Goal: Task Accomplishment & Management: Manage account settings

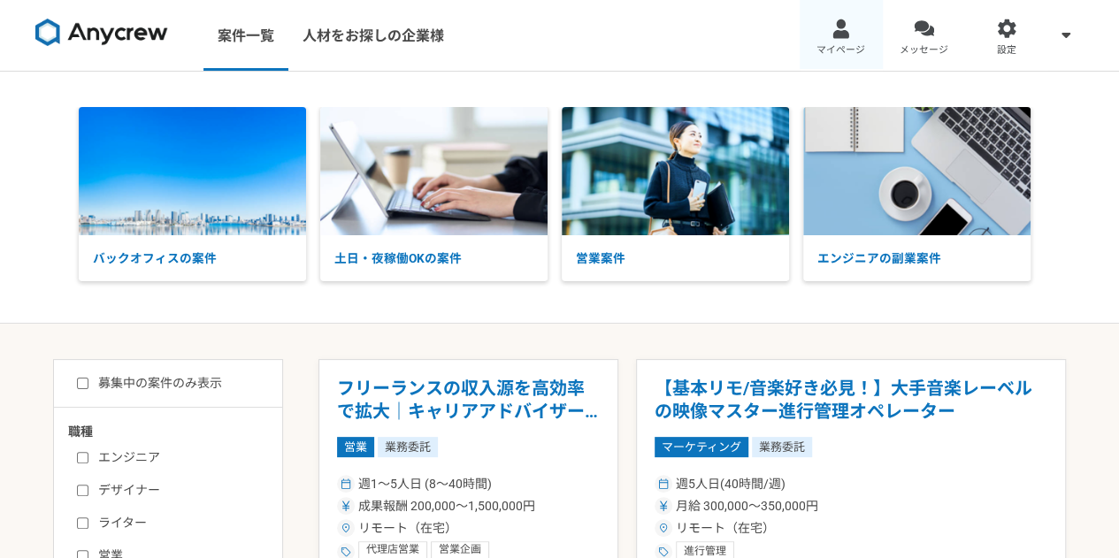
click at [862, 33] on link "マイページ" at bounding box center [840, 35] width 83 height 71
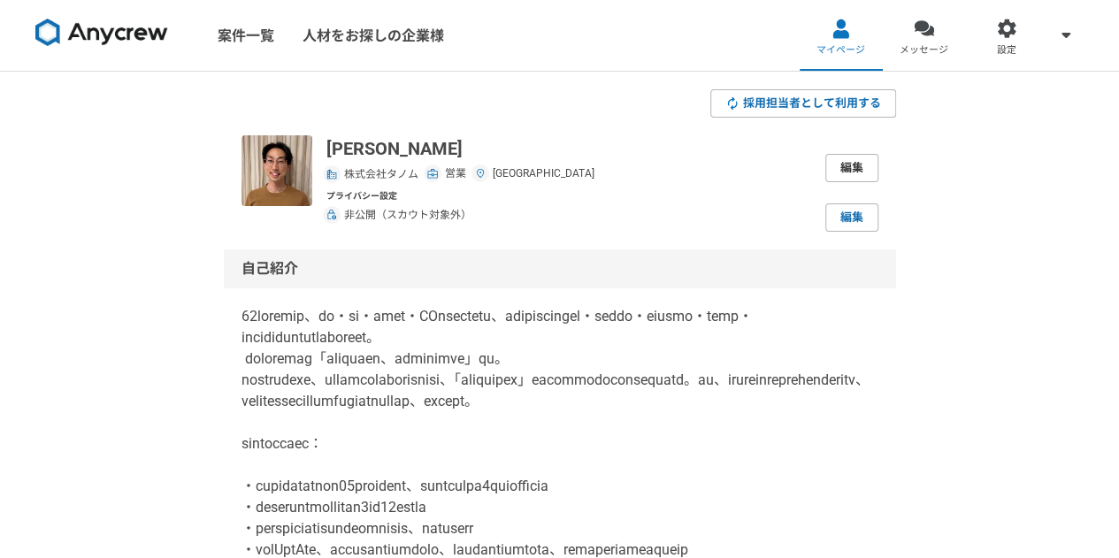
click at [846, 174] on link "編集" at bounding box center [851, 168] width 53 height 28
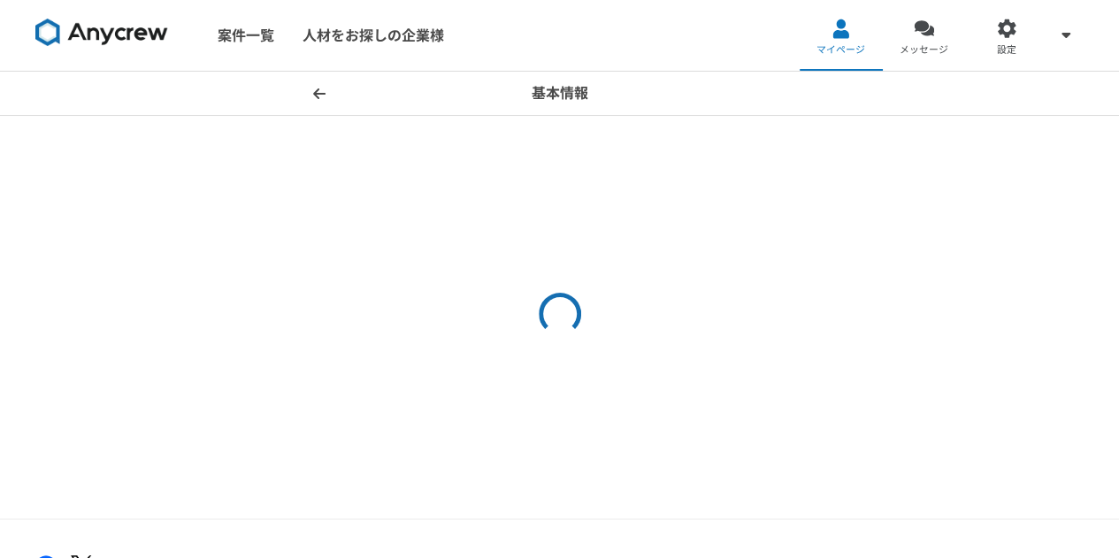
select select "4"
select select "27"
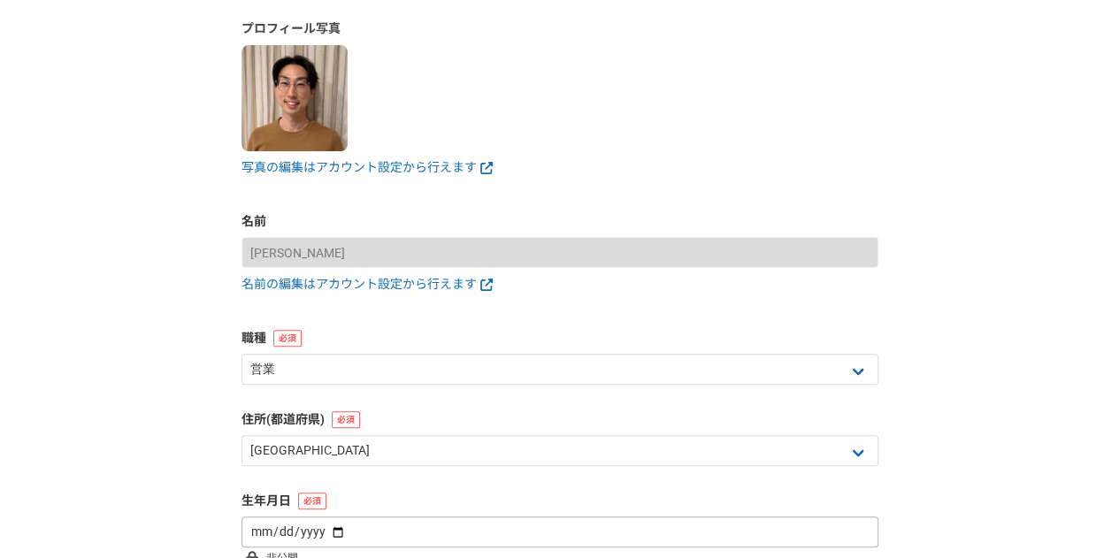
scroll to position [114, 0]
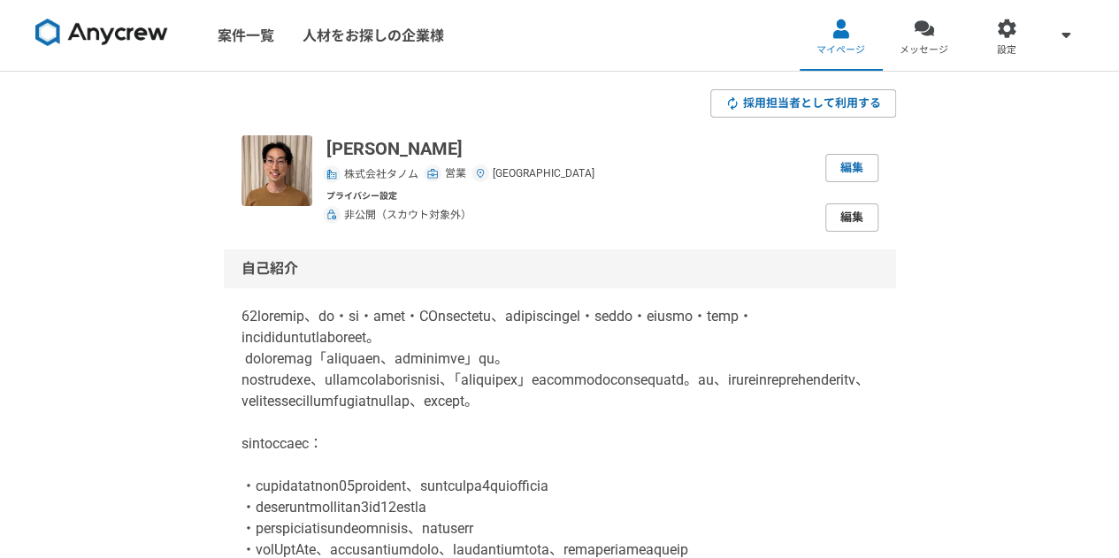
click at [835, 226] on link "編集" at bounding box center [851, 217] width 53 height 28
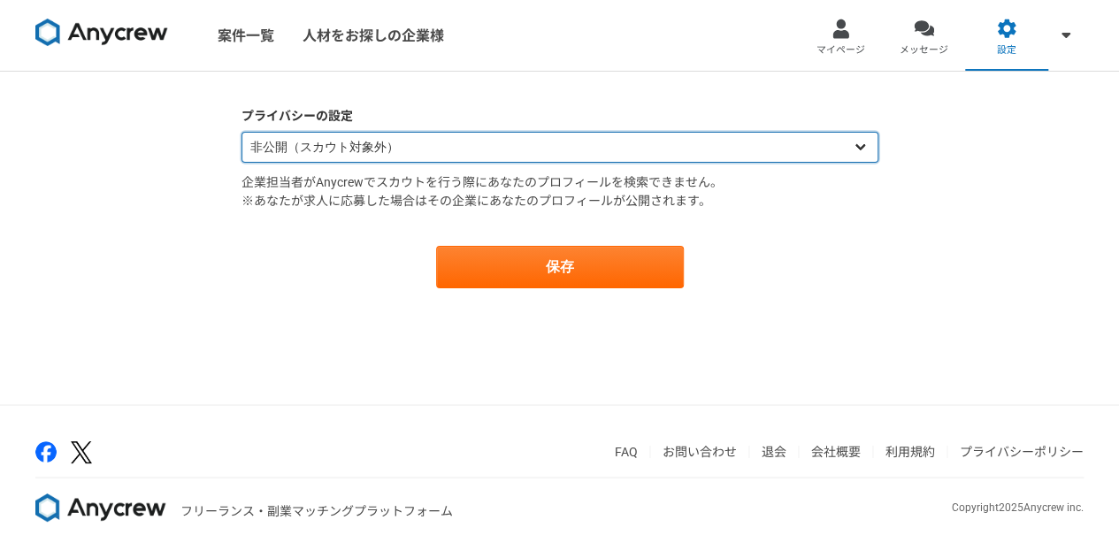
click at [565, 146] on select "公開（スカウト対象） 非公開（スカウト対象外）" at bounding box center [559, 147] width 637 height 31
select select "opened"
click at [241, 132] on select "公開（スカウト対象） 非公開（スカウト対象外）" at bounding box center [559, 147] width 637 height 31
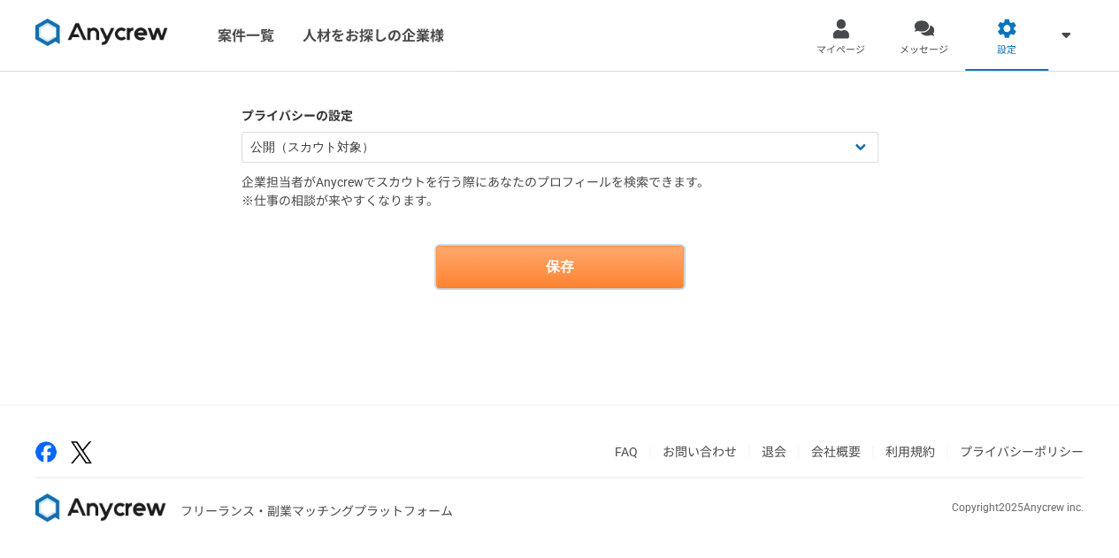
click at [589, 252] on button "保存" at bounding box center [560, 267] width 248 height 42
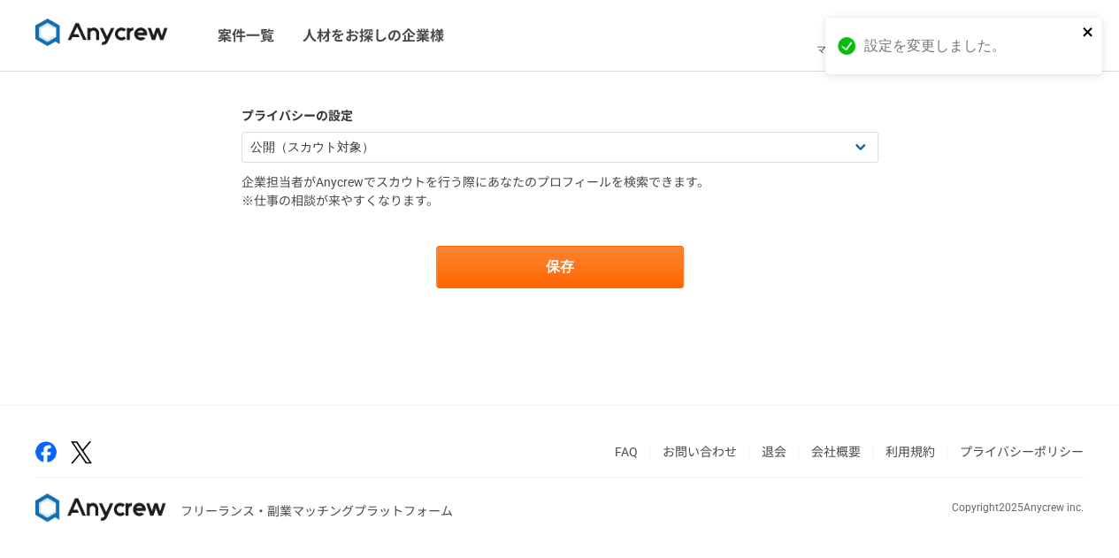
click at [1081, 34] on icon "close" at bounding box center [1087, 32] width 12 height 14
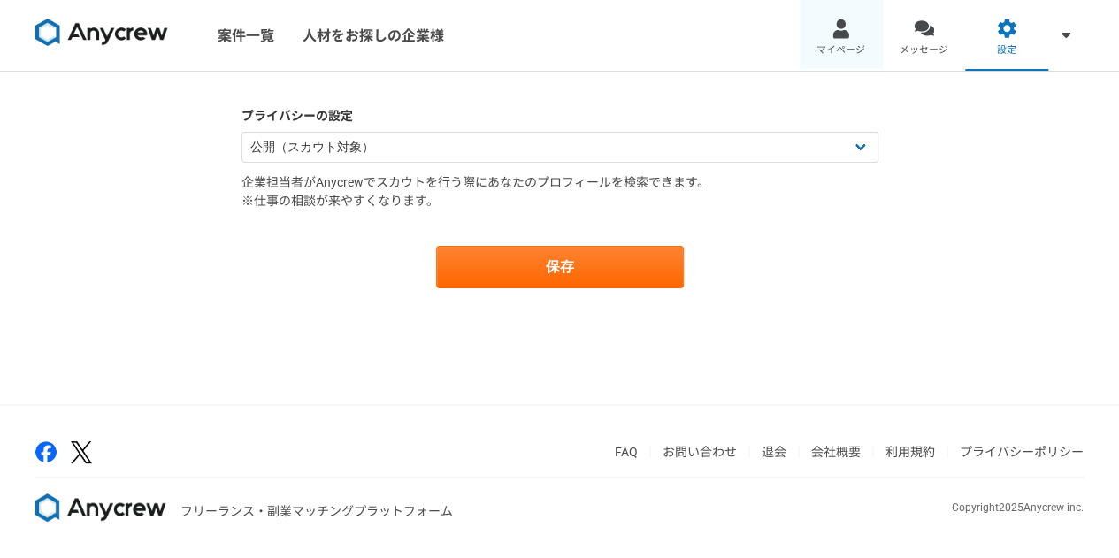
click at [852, 35] on link "マイページ" at bounding box center [840, 35] width 83 height 71
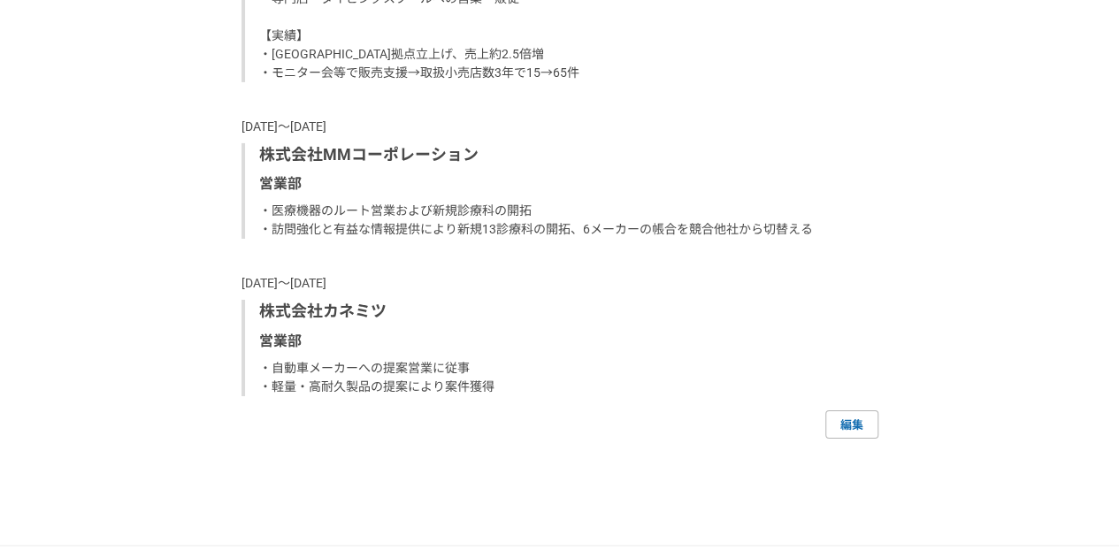
scroll to position [2985, 0]
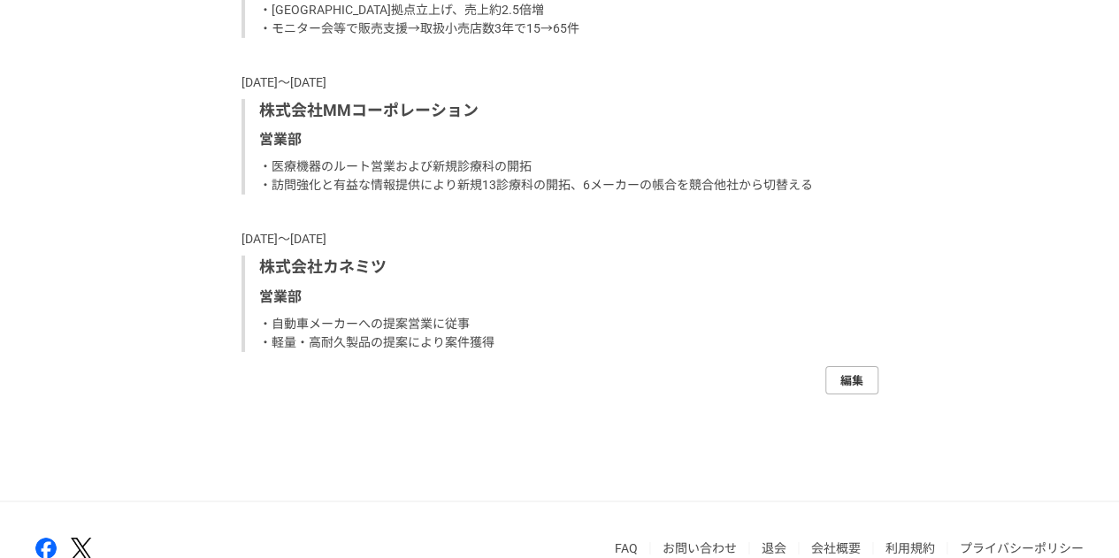
click at [873, 394] on link "編集" at bounding box center [851, 380] width 53 height 28
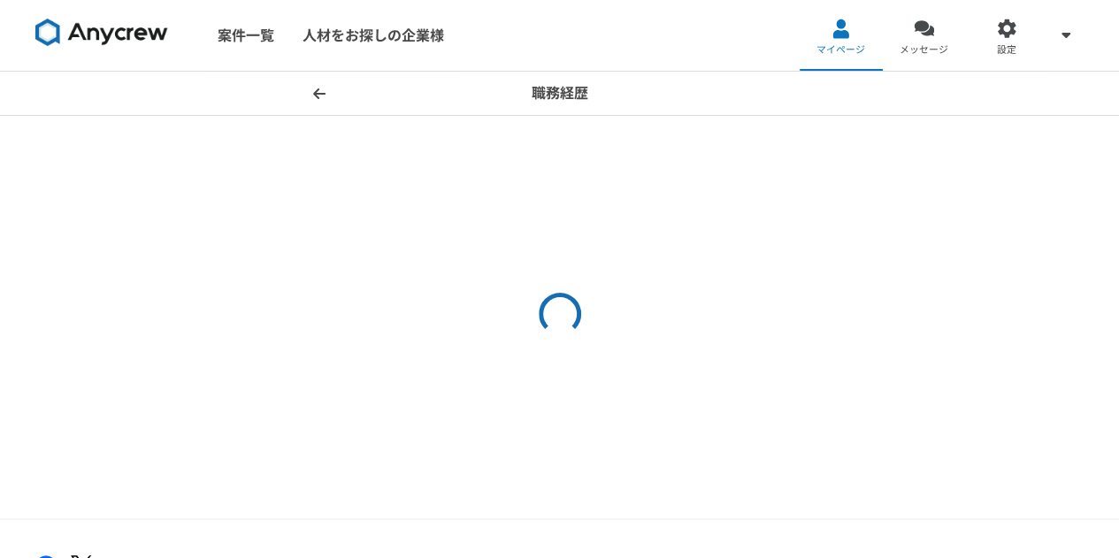
select select "2024"
select select "2019"
select select "2024"
select select "2019"
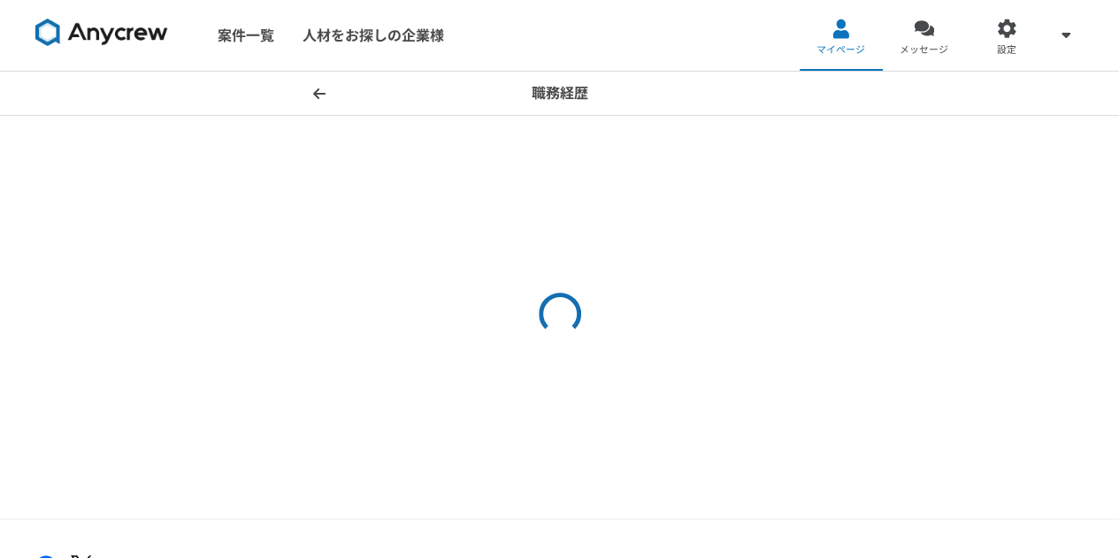
select select "2017"
select select "2018"
select select "2014"
select select "2017"
select select "2011"
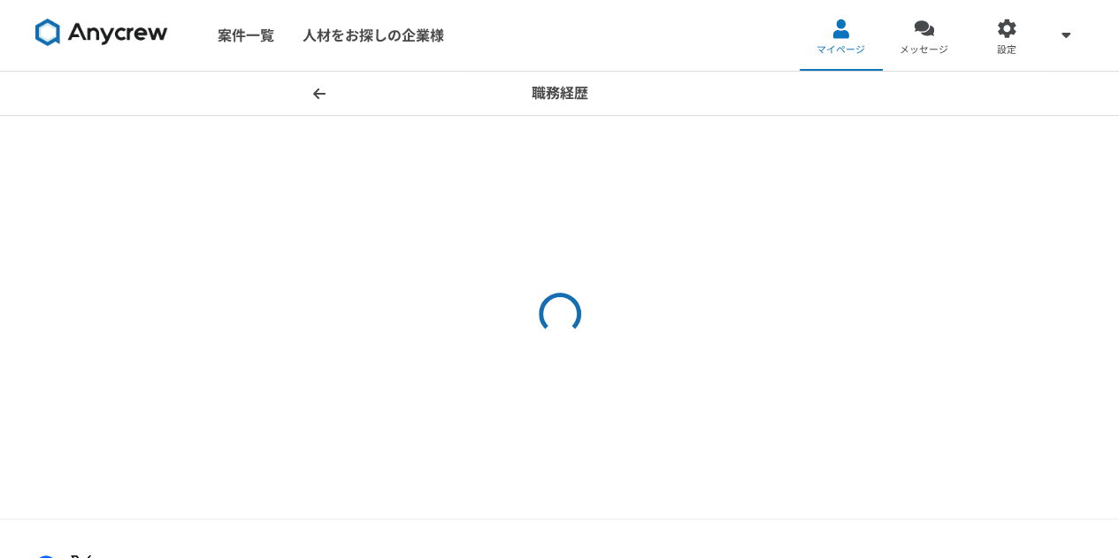
select select "2014"
select select "2009"
select select "2010"
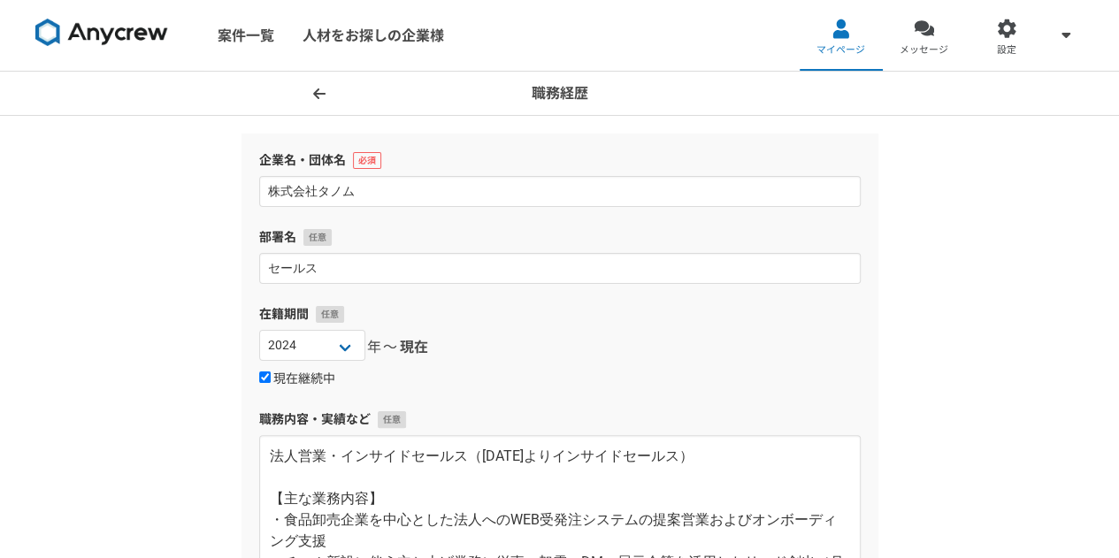
click at [309, 374] on label "現在継続中" at bounding box center [297, 379] width 76 height 16
click at [271, 374] on input "現在継続中" at bounding box center [264, 376] width 11 height 11
checkbox input "false"
click at [475, 351] on select "[DATE] [DATE] [DATE] [DATE] [DATE] [DATE] [DATE] [DATE] [DATE] [DATE] [DATE] [D…" at bounding box center [453, 345] width 106 height 31
select select "2025"
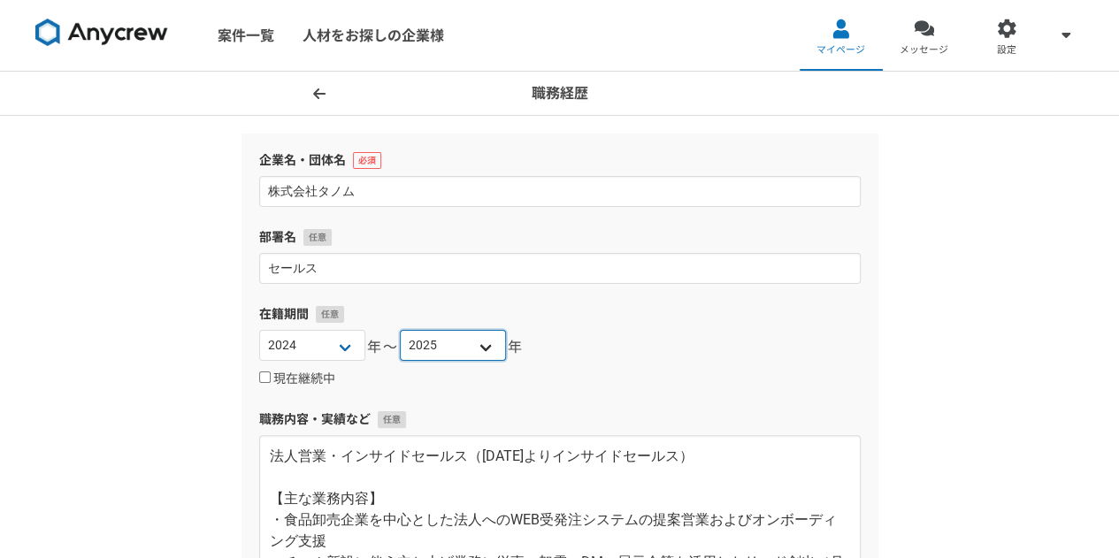
click at [400, 330] on select "[DATE] [DATE] [DATE] [DATE] [DATE] [DATE] [DATE] [DATE] [DATE] [DATE] [DATE] [D…" at bounding box center [453, 345] width 106 height 31
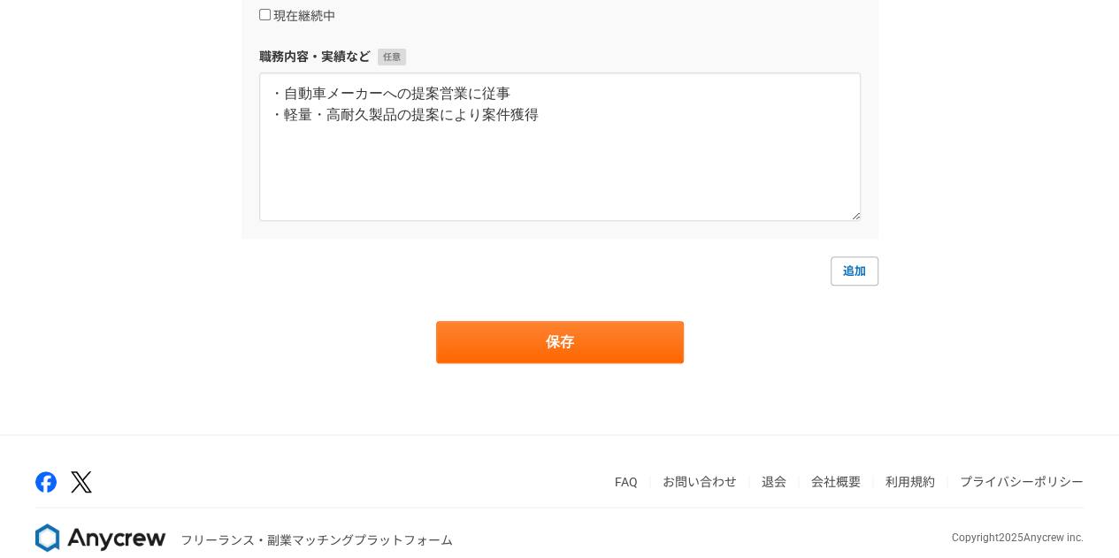
scroll to position [3661, 0]
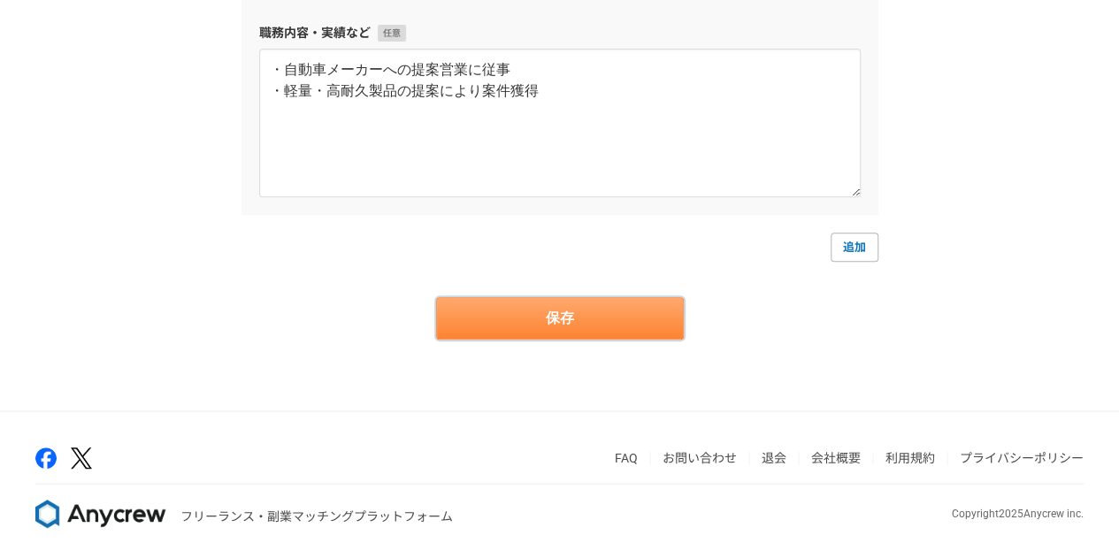
click at [594, 305] on button "保存" at bounding box center [560, 318] width 248 height 42
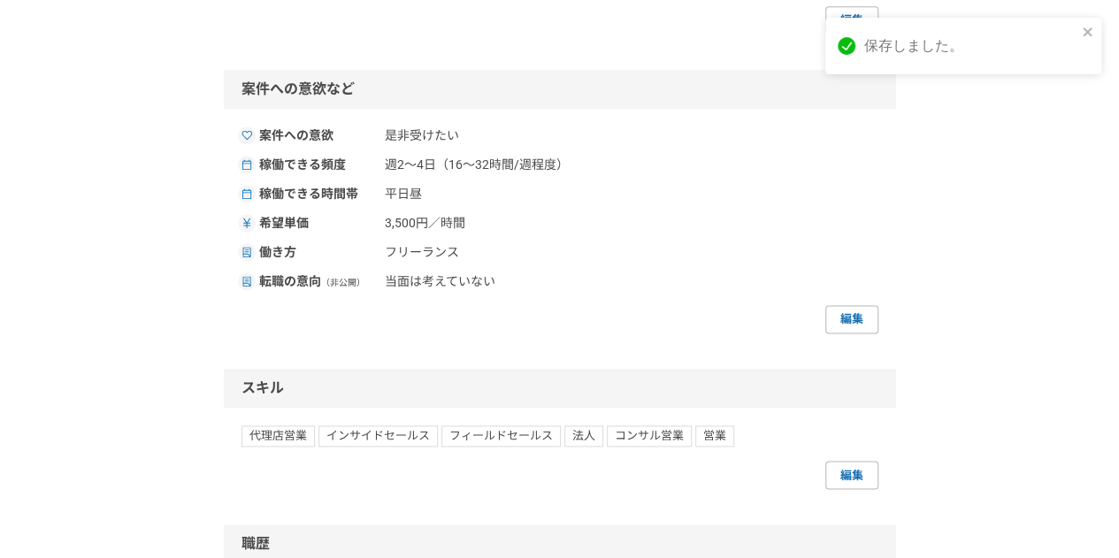
scroll to position [1026, 0]
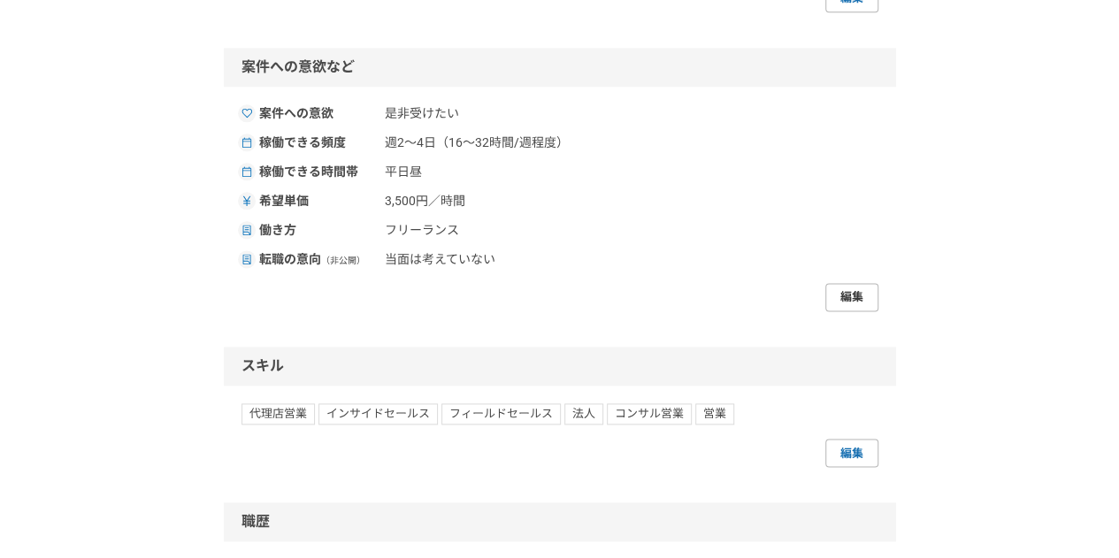
click at [829, 311] on link "編集" at bounding box center [851, 297] width 53 height 28
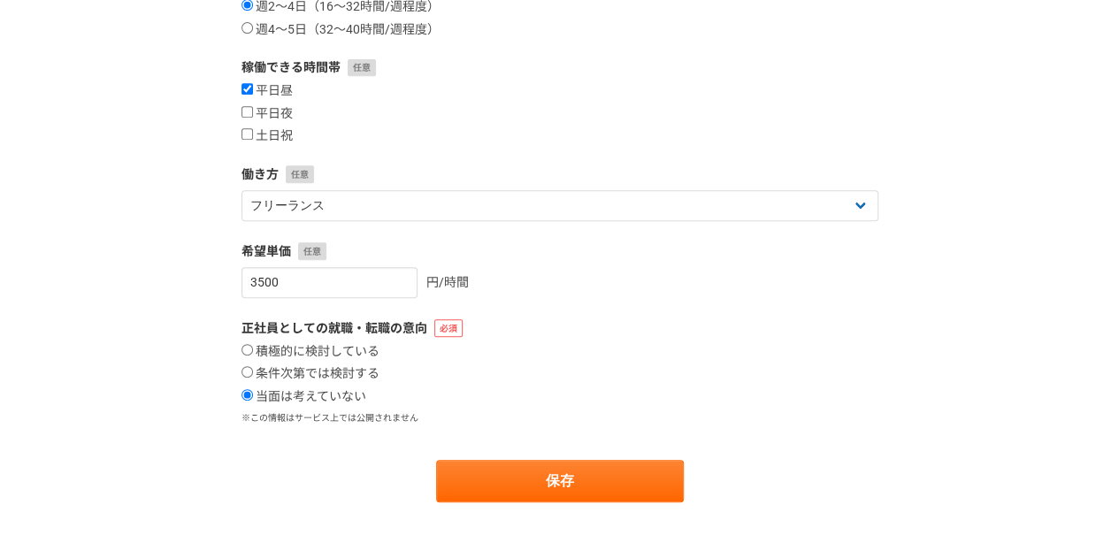
scroll to position [369, 0]
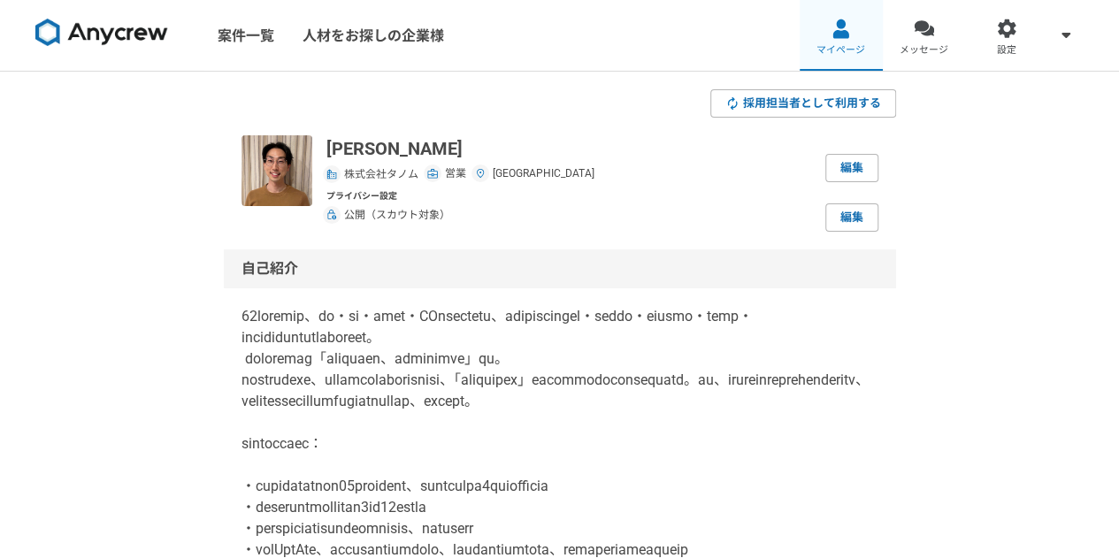
click at [867, 43] on link "マイページ" at bounding box center [840, 35] width 83 height 71
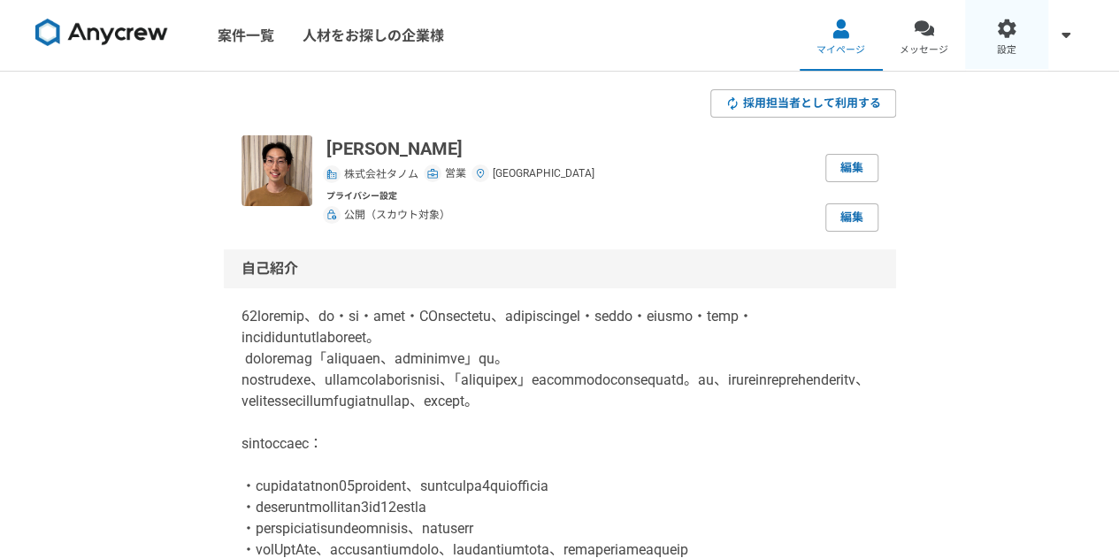
click at [983, 33] on link "設定" at bounding box center [1006, 35] width 83 height 71
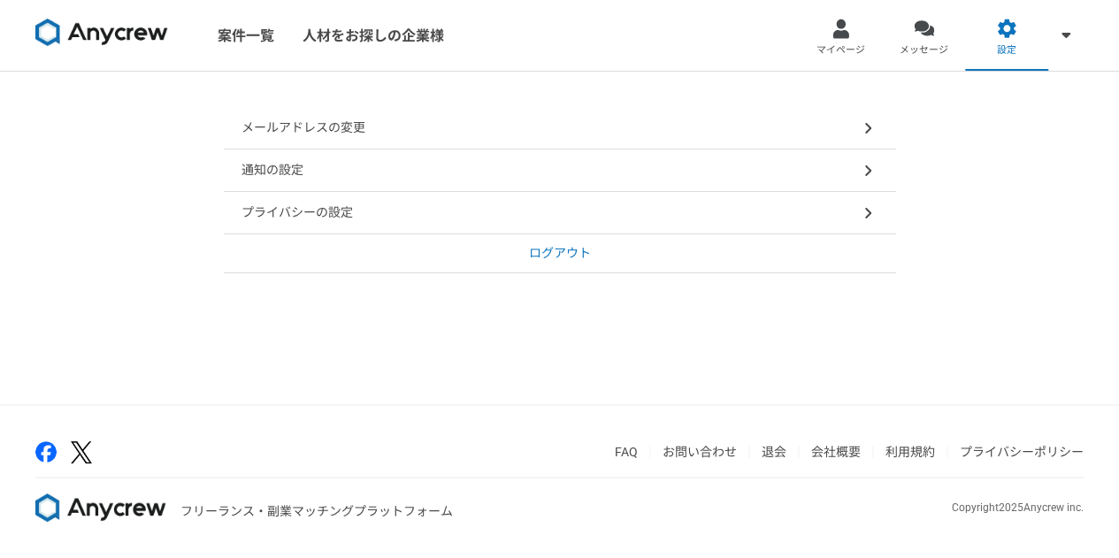
click at [503, 221] on div "プライバシーの設定" at bounding box center [560, 213] width 672 height 42
